Goal: Navigation & Orientation: Find specific page/section

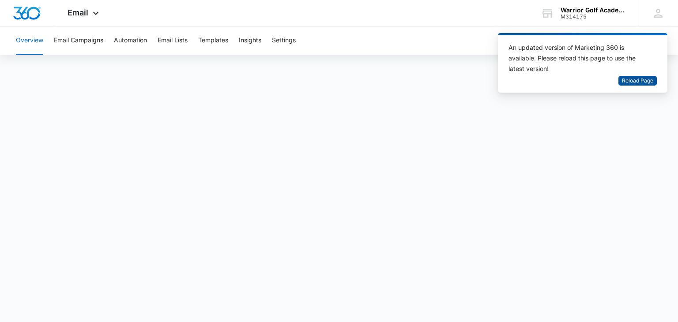
click at [624, 79] on span "Reload Page" at bounding box center [637, 81] width 31 height 8
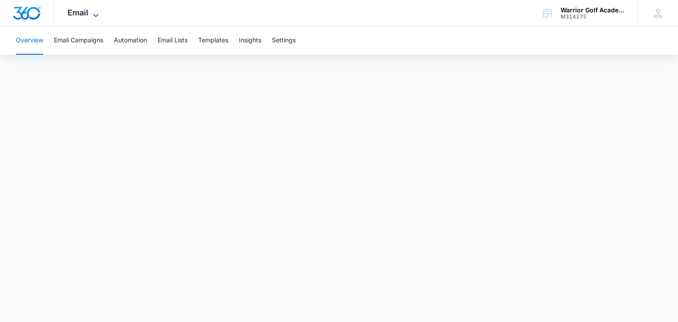
click at [95, 15] on icon at bounding box center [95, 15] width 5 height 3
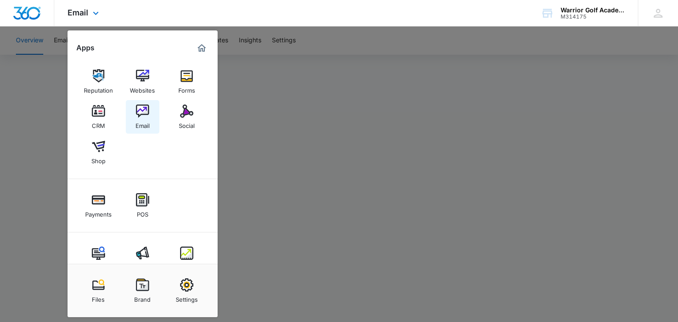
click at [147, 114] on img at bounding box center [142, 111] width 13 height 13
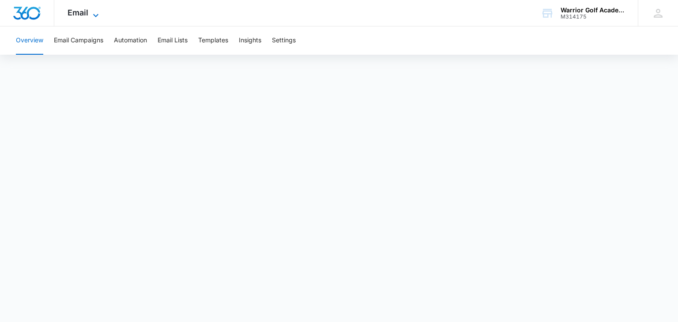
click at [83, 14] on span "Email" at bounding box center [78, 12] width 21 height 9
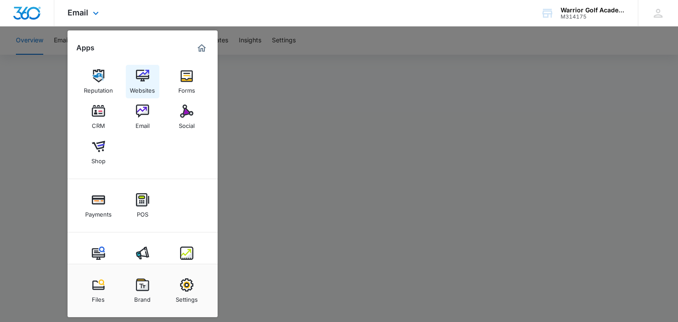
click at [144, 83] on div "Websites" at bounding box center [142, 88] width 25 height 11
